Goal: Task Accomplishment & Management: Complete application form

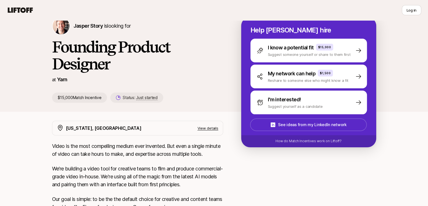
scroll to position [26, 0]
click at [204, 128] on p "View details" at bounding box center [208, 128] width 21 height 6
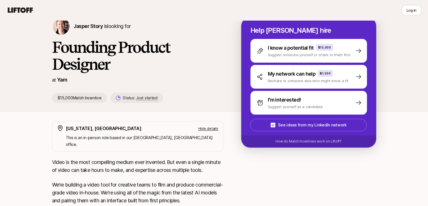
click at [204, 128] on p "Hide details" at bounding box center [209, 128] width 20 height 6
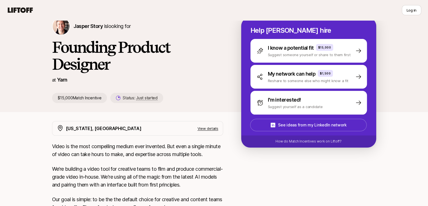
click at [204, 128] on p "View details" at bounding box center [208, 128] width 21 height 6
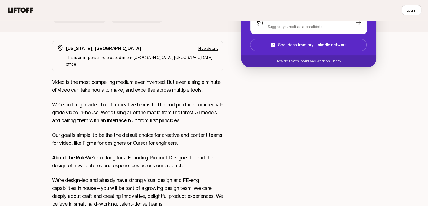
scroll to position [0, 0]
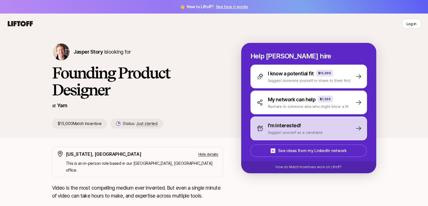
click at [294, 122] on p "I'm interested!" at bounding box center [284, 125] width 33 height 8
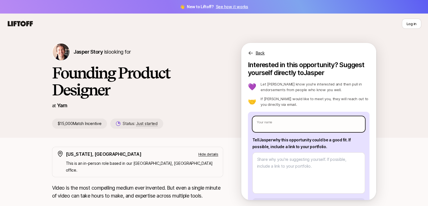
click at [283, 126] on input "text" at bounding box center [309, 124] width 113 height 16
type input "[PERSON_NAME]"
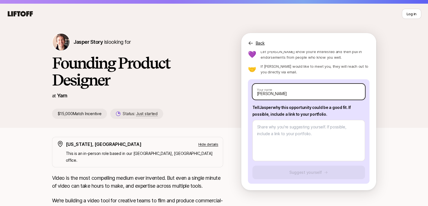
scroll to position [10, 0]
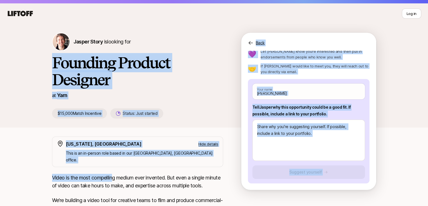
drag, startPoint x: 53, startPoint y: 63, endPoint x: 113, endPoint y: 174, distance: 125.9
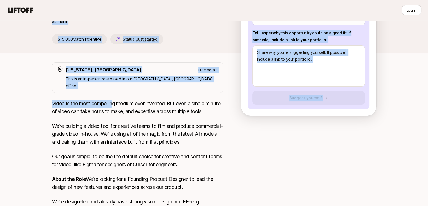
scroll to position [86, 0]
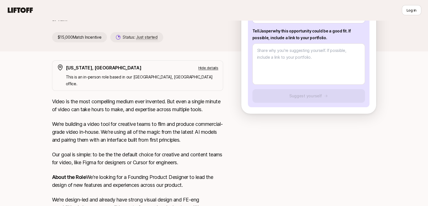
click at [113, 174] on p "About the Role We're looking for a Founding Product Designer to lead the design…" at bounding box center [137, 181] width 171 height 16
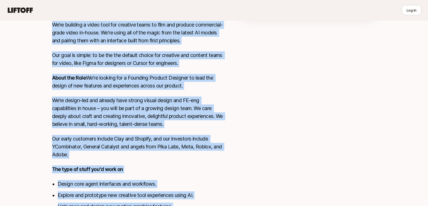
scroll to position [257, 0]
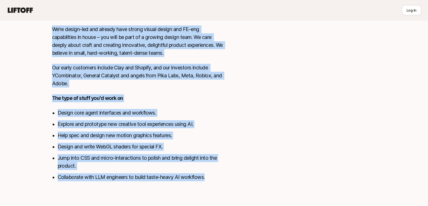
drag, startPoint x: 51, startPoint y: 95, endPoint x: 214, endPoint y: 180, distance: 183.9
click at [214, 180] on div "[US_STATE], [GEOGRAPHIC_DATA] Hide details This is an in-person role based in o…" at bounding box center [214, 38] width 338 height 297
copy div "Lorem ip dol sita consectetu adipis elit seddoeiu. Tem inci u labore etdolo ma …"
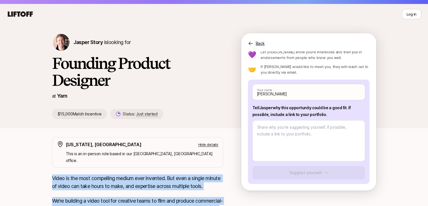
scroll to position [11, 0]
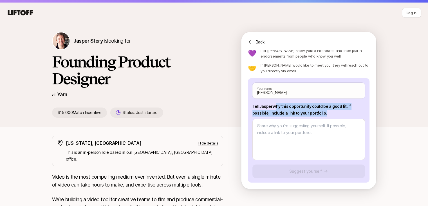
drag, startPoint x: 273, startPoint y: 105, endPoint x: 325, endPoint y: 117, distance: 53.7
click at [325, 117] on div "Tell [PERSON_NAME] why this opportunity could be a good fit . If possible, incl…" at bounding box center [309, 131] width 113 height 57
copy p "why this opportunity could be a good fit . If possible, include a link to your …"
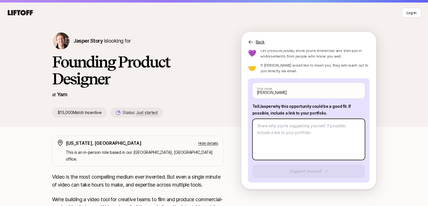
click at [265, 121] on textarea at bounding box center [309, 139] width 113 height 41
paste textarea "I’m excited about this opportunity because my experience centers on designing t…"
type textarea "x"
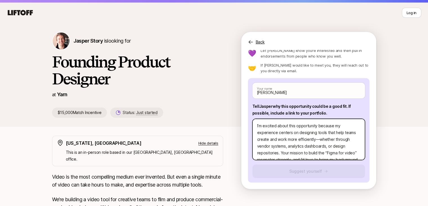
scroll to position [34, 0]
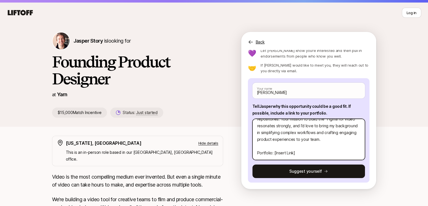
type textarea "I’m excited about this opportunity because my experience centers on designing t…"
drag, startPoint x: 293, startPoint y: 151, endPoint x: 276, endPoint y: 155, distance: 17.5
click at [276, 155] on textarea "I’m excited about this opportunity because my experience centers on designing t…" at bounding box center [309, 139] width 113 height 41
paste textarea "[URL][DOMAIN_NAME]"
type textarea "x"
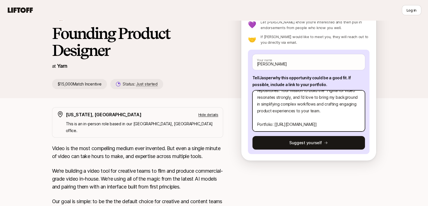
scroll to position [46, 0]
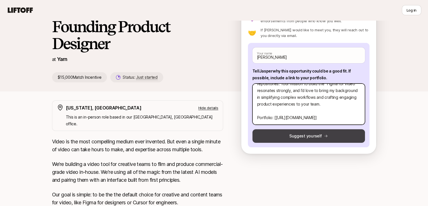
type textarea "I’m excited about this opportunity because my experience centers on designing t…"
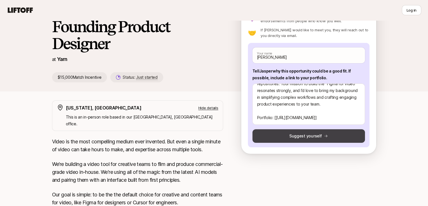
click at [296, 134] on button "Suggest yourself" at bounding box center [309, 136] width 113 height 14
type textarea "x"
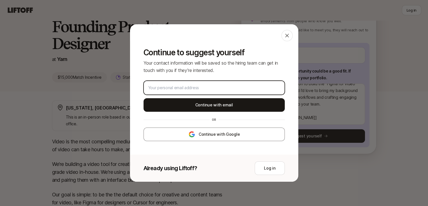
click at [241, 90] on input "email" at bounding box center [214, 87] width 132 height 7
type input "[EMAIL_ADDRESS][DOMAIN_NAME]"
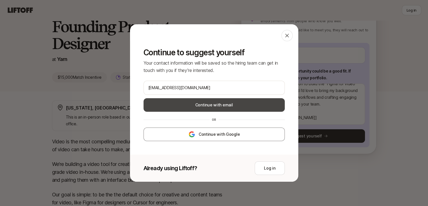
click at [224, 108] on button "Continue with email" at bounding box center [214, 105] width 141 height 14
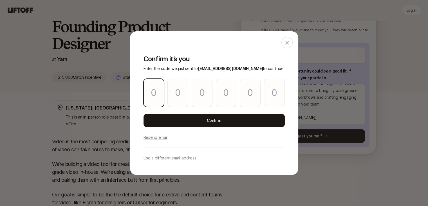
type input "4"
type input "9"
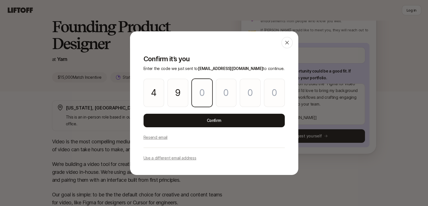
type input "7"
type input "3"
type input "0"
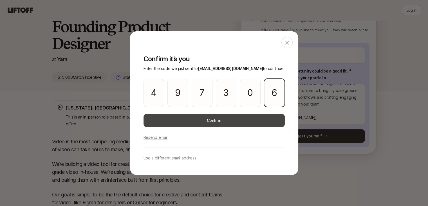
type input "6"
click at [221, 123] on button "Confirm" at bounding box center [214, 120] width 141 height 14
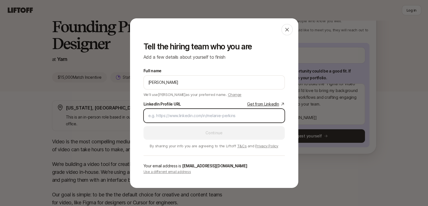
click at [188, 115] on input "LinkedIn Profile URL Get from LinkedIn" at bounding box center [214, 115] width 132 height 7
paste input "[URL][DOMAIN_NAME]"
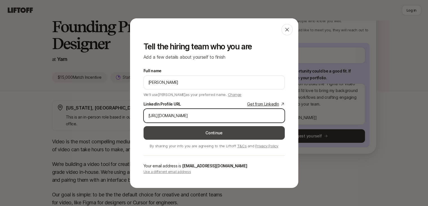
type input "[URL][DOMAIN_NAME]"
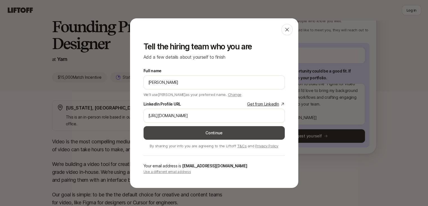
click at [191, 135] on button "Continue" at bounding box center [214, 133] width 141 height 14
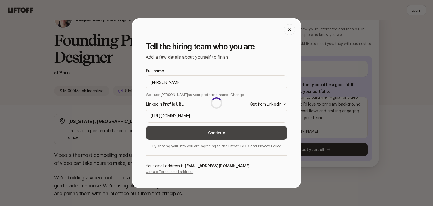
type textarea "x"
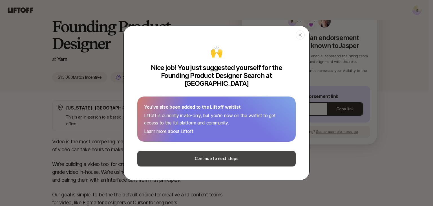
click at [206, 157] on button "Continue to next steps" at bounding box center [216, 158] width 158 height 16
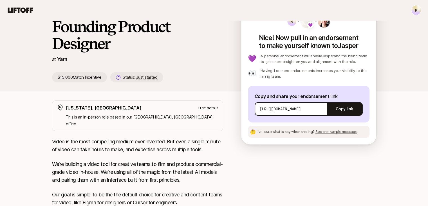
click at [324, 131] on span "See an example message" at bounding box center [337, 131] width 42 height 4
